Goal: Information Seeking & Learning: Learn about a topic

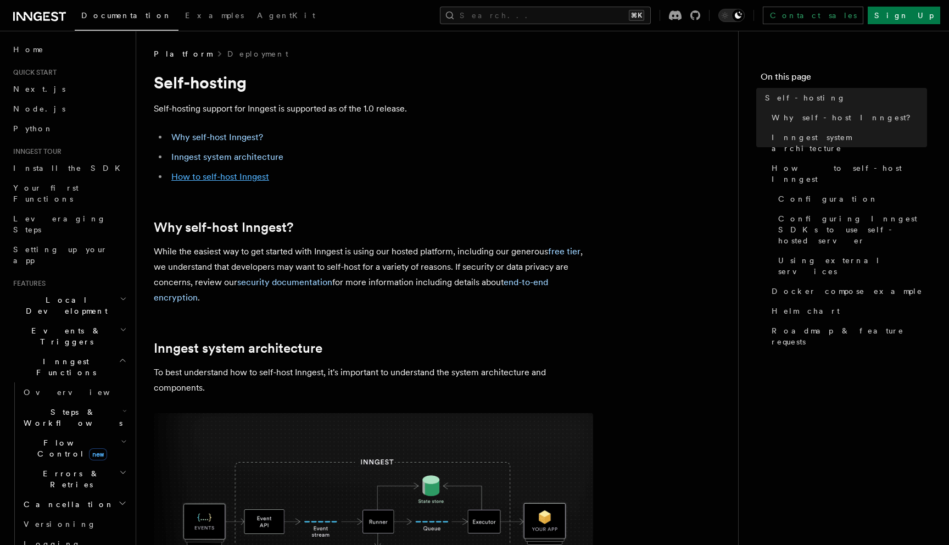
click at [230, 173] on link "How to self-host Inngest" at bounding box center [220, 176] width 98 height 10
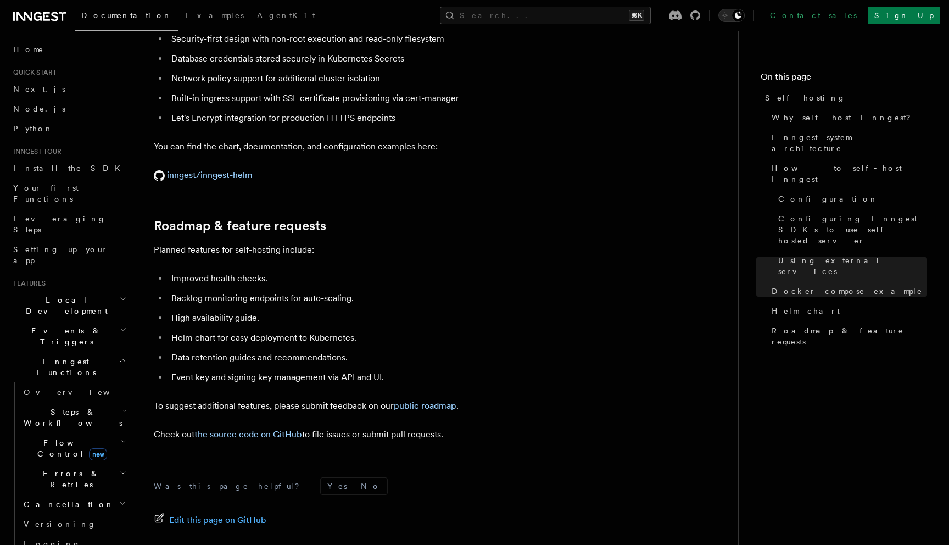
scroll to position [4086, 0]
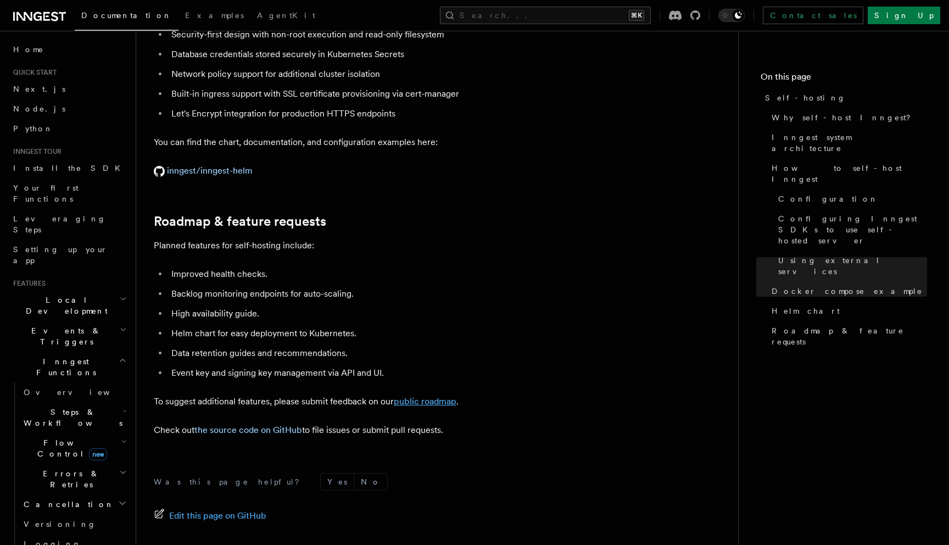
click at [436, 396] on link "public roadmap" at bounding box center [425, 401] width 63 height 10
click at [776, 104] on link "Self-hosting" at bounding box center [843, 98] width 166 height 20
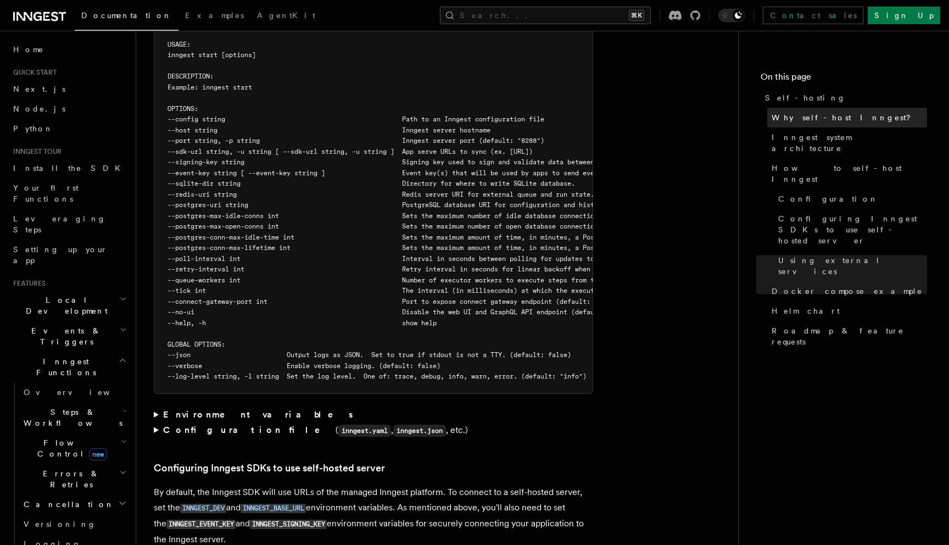
click at [787, 114] on span "Why self-host Inngest?" at bounding box center [844, 117] width 147 height 11
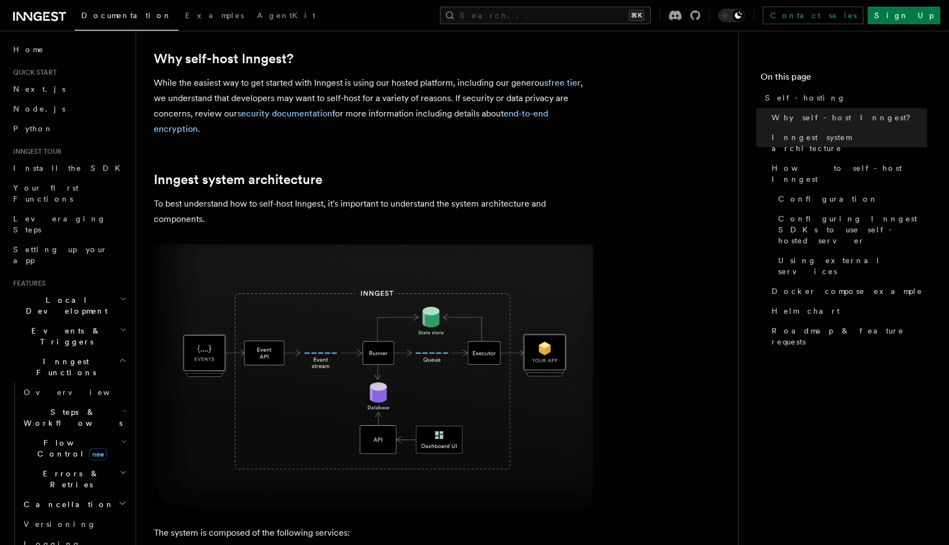
scroll to position [167, 0]
click at [505, 117] on link "end-to-end encryption" at bounding box center [351, 123] width 394 height 26
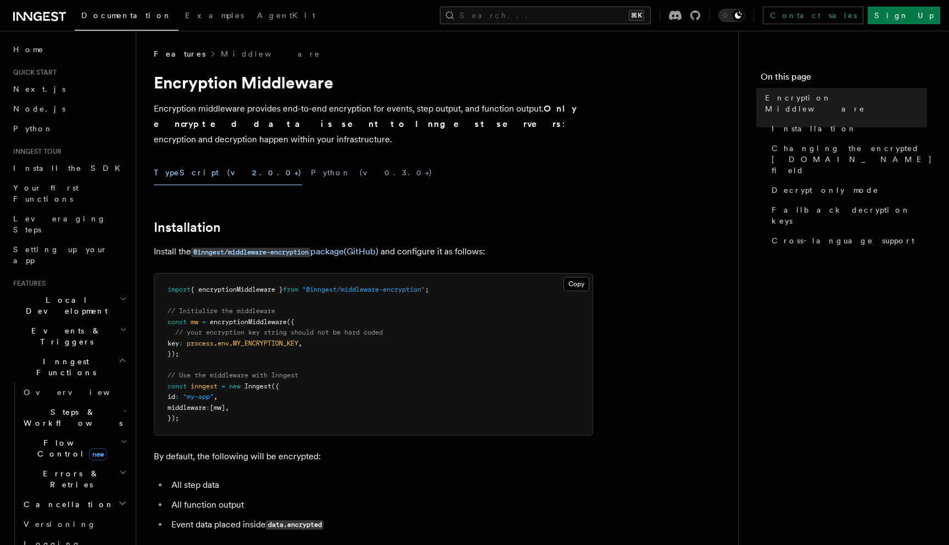
click at [93, 433] on h2 "Flow Control new" at bounding box center [74, 448] width 110 height 31
click at [81, 483] on link "[PERSON_NAME] new" at bounding box center [79, 494] width 99 height 22
